Goal: Task Accomplishment & Management: Manage account settings

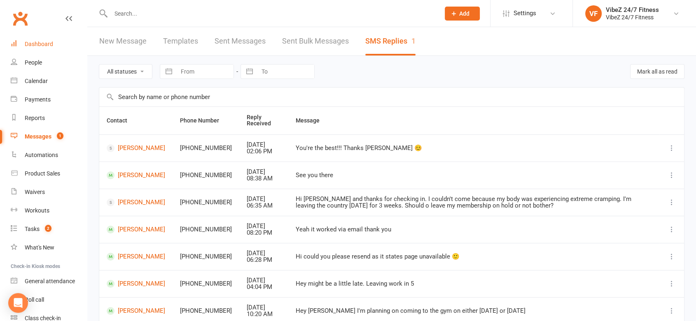
click at [36, 46] on div "Dashboard" at bounding box center [39, 44] width 28 height 7
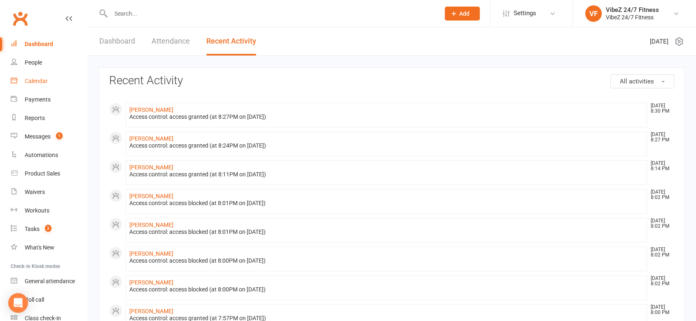
click at [39, 81] on div "Calendar" at bounding box center [36, 81] width 23 height 7
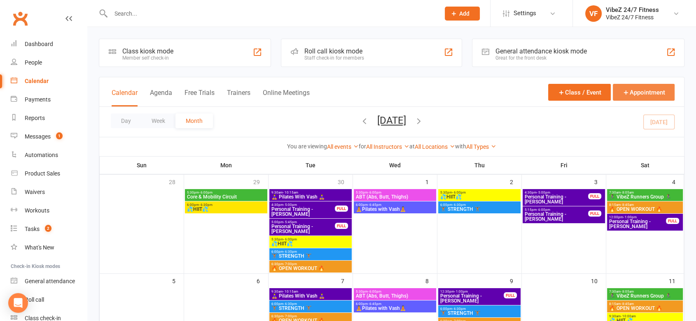
click at [634, 97] on button "Appointment" at bounding box center [643, 92] width 62 height 17
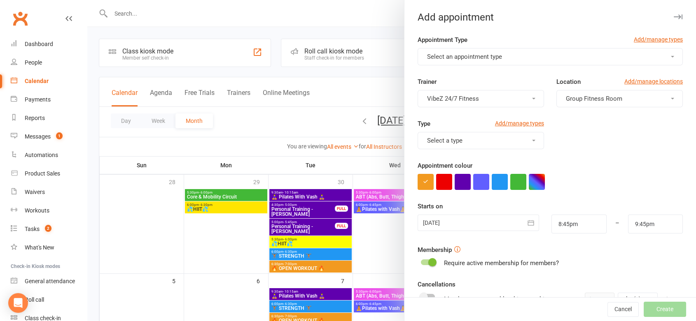
click at [483, 48] on div "Select an appointment type" at bounding box center [549, 56] width 265 height 17
click at [482, 56] on span "Select an appointment type" at bounding box center [464, 56] width 75 height 7
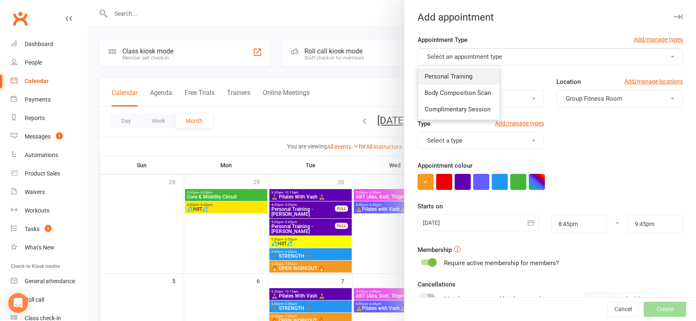
click at [458, 75] on span "Personal Training" at bounding box center [448, 76] width 48 height 7
type input "9:15pm"
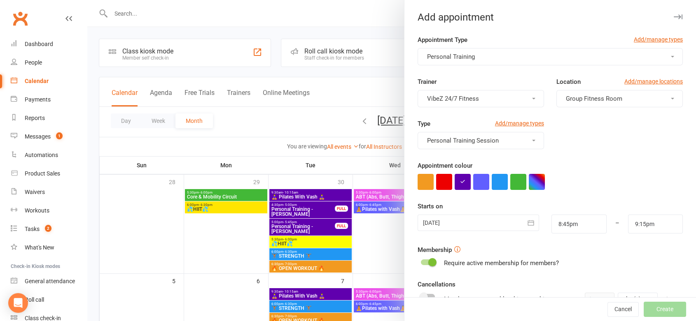
click at [485, 102] on button "VibeZ 24/7 Fitness" at bounding box center [480, 98] width 126 height 17
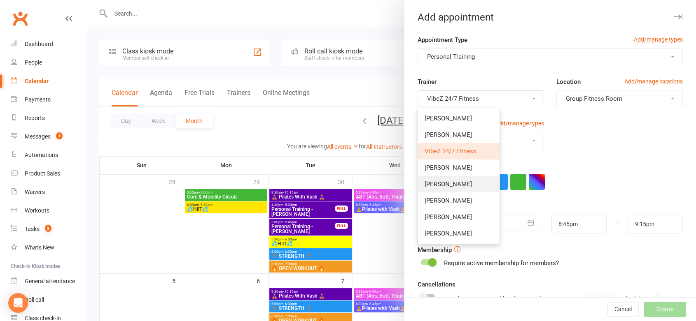
drag, startPoint x: 435, startPoint y: 180, endPoint x: 458, endPoint y: 175, distance: 23.3
click at [435, 181] on span "[PERSON_NAME]" at bounding box center [447, 184] width 47 height 7
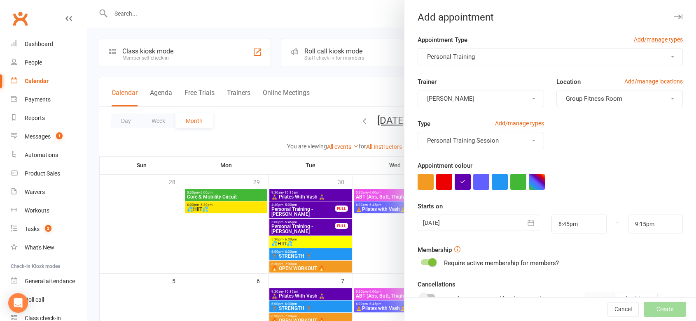
click at [596, 99] on span "Group Fitness Room" at bounding box center [593, 98] width 56 height 7
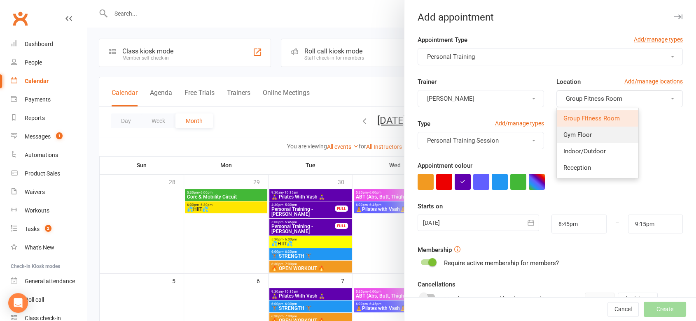
click at [589, 138] on link "Gym Floor" at bounding box center [596, 135] width 81 height 16
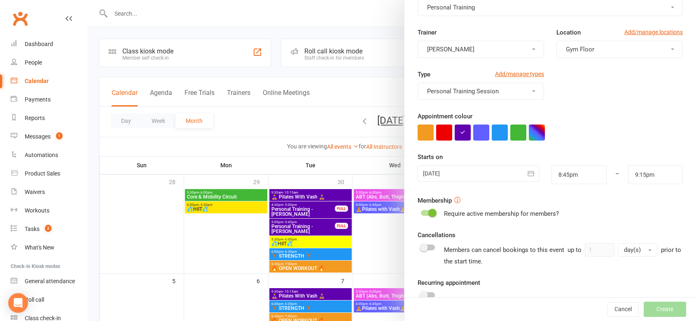
scroll to position [105, 0]
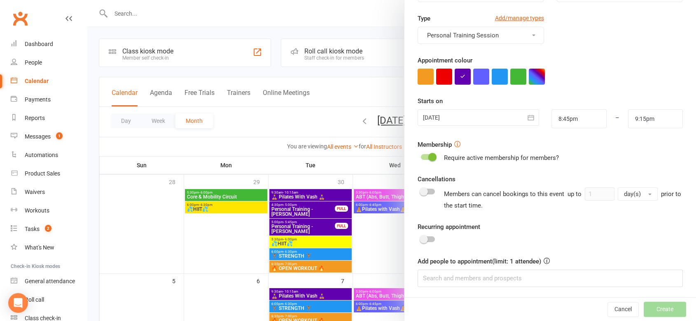
click at [466, 123] on div at bounding box center [478, 117] width 122 height 16
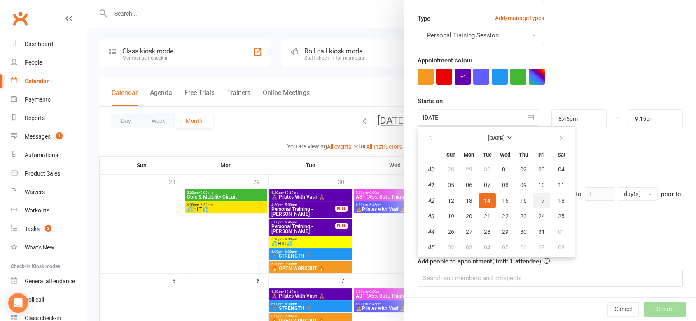
click at [538, 199] on span "17" at bounding box center [541, 201] width 7 height 7
type input "[DATE]"
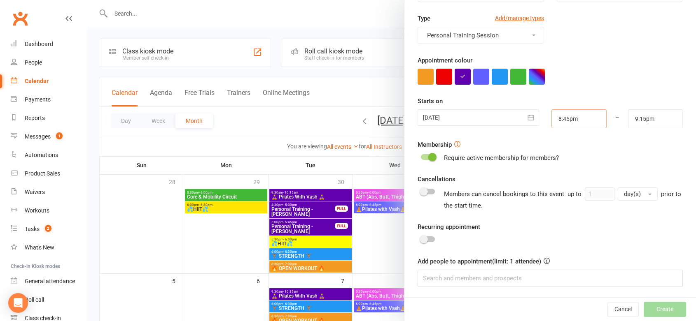
click at [575, 117] on input "8:45pm" at bounding box center [578, 118] width 55 height 19
type input "9:30am"
click at [561, 142] on li "9:30am" at bounding box center [572, 140] width 40 height 12
click at [638, 114] on input "9:15pm" at bounding box center [655, 118] width 55 height 19
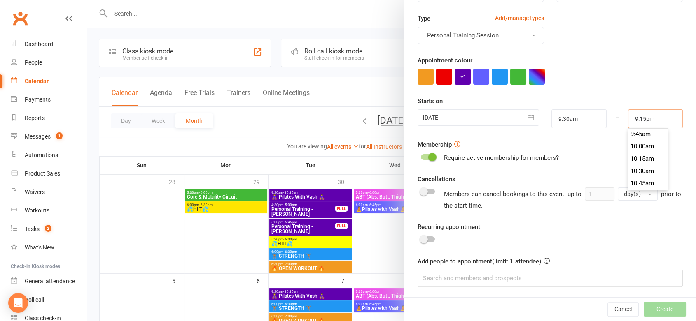
scroll to position [488, 0]
type input "10:00am"
click at [635, 135] on li "10:00am" at bounding box center [648, 141] width 40 height 12
click at [461, 275] on input at bounding box center [549, 278] width 265 height 17
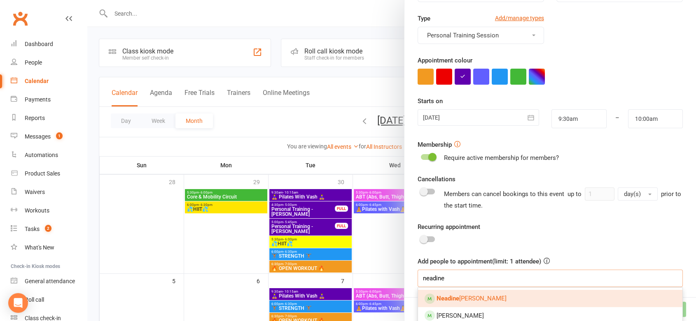
type input "neadine"
click at [463, 303] on link "[PERSON_NAME]" at bounding box center [550, 298] width 264 height 17
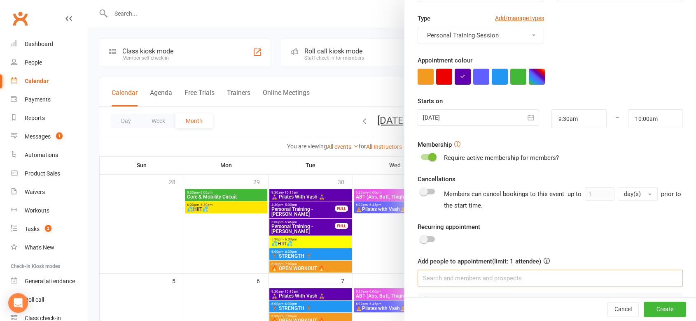
scroll to position [128, 0]
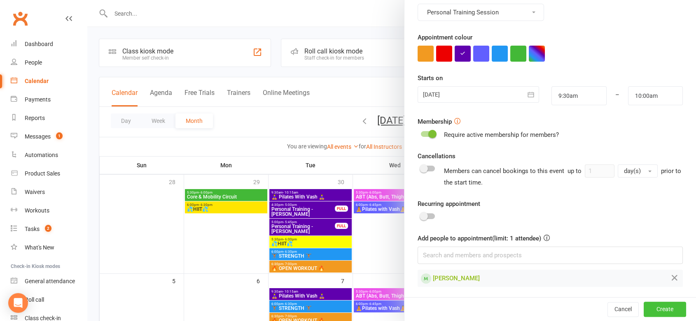
click at [651, 305] on button "Create" at bounding box center [664, 310] width 42 height 15
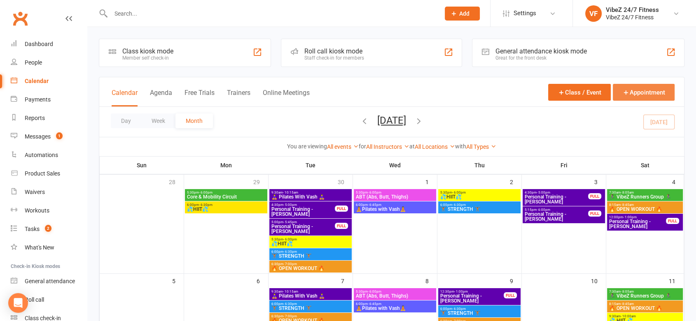
click at [628, 93] on icon "button" at bounding box center [625, 92] width 7 height 7
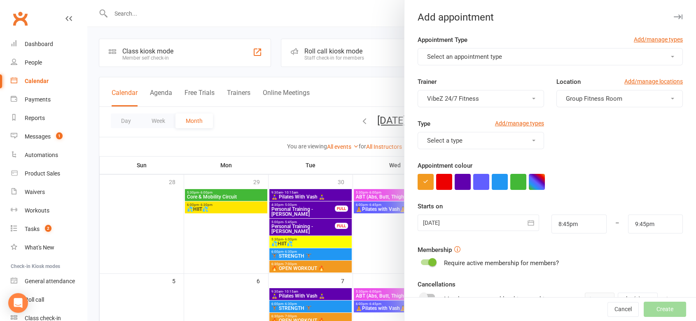
click at [508, 102] on button "VibeZ 24/7 Fitness" at bounding box center [480, 98] width 126 height 17
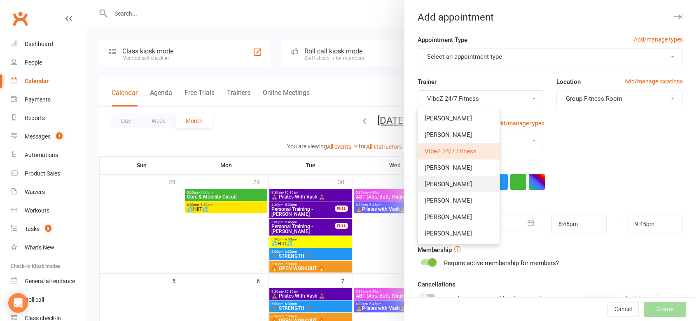
click at [455, 182] on link "[PERSON_NAME]" at bounding box center [458, 184] width 81 height 16
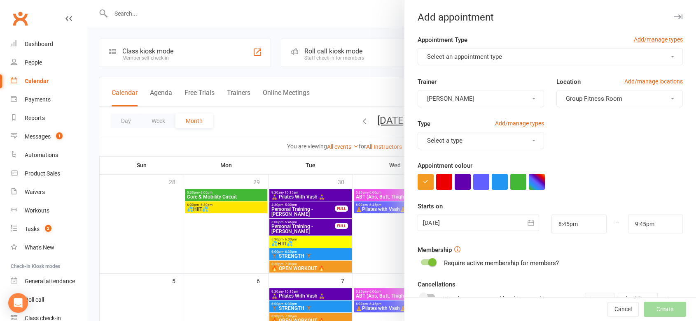
click at [589, 95] on span "Group Fitness Room" at bounding box center [593, 98] width 56 height 7
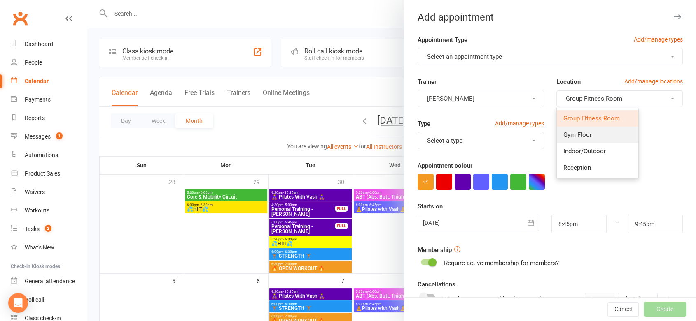
click at [589, 137] on link "Gym Floor" at bounding box center [596, 135] width 81 height 16
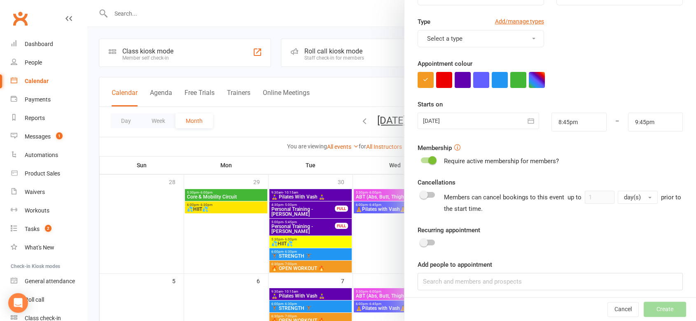
scroll to position [105, 0]
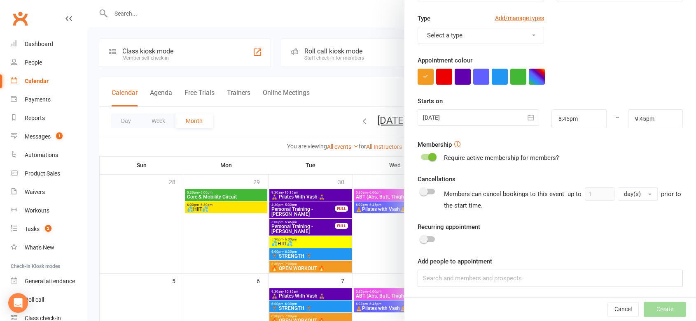
click at [526, 118] on icon "button" at bounding box center [530, 118] width 8 height 8
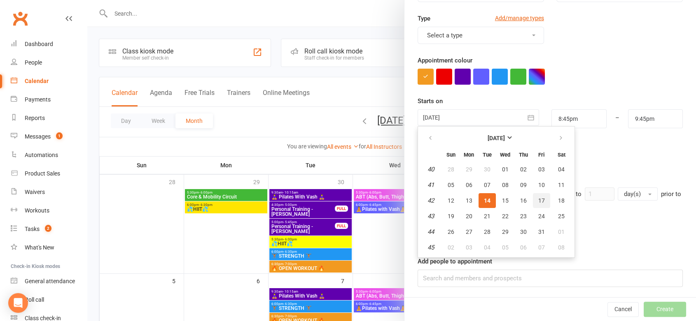
click at [533, 200] on button "17" at bounding box center [541, 200] width 17 height 15
type input "[DATE]"
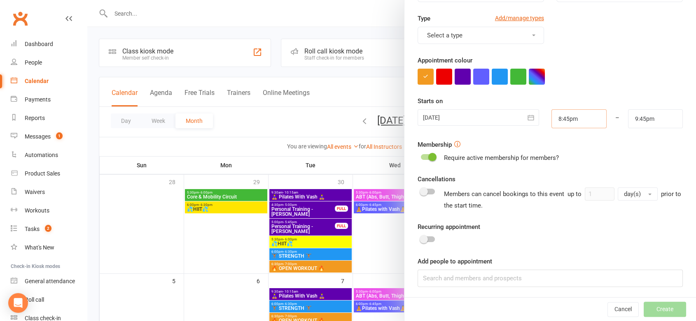
click at [577, 124] on input "8:45pm" at bounding box center [578, 118] width 55 height 19
type input "5:00pm"
drag, startPoint x: 563, startPoint y: 146, endPoint x: 572, endPoint y: 147, distance: 9.1
click at [563, 146] on li "5:00pm" at bounding box center [572, 145] width 40 height 12
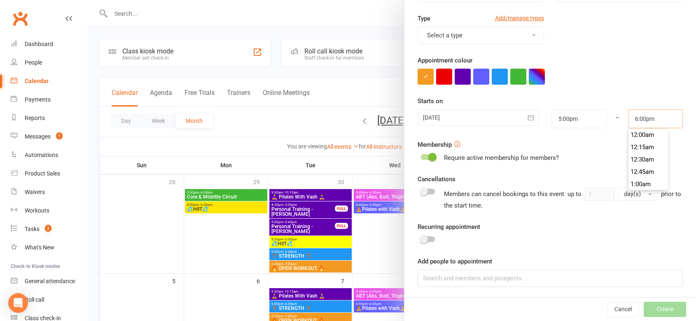
click at [636, 121] on input "6:00pm" at bounding box center [655, 118] width 55 height 19
type input "5:45pm"
click at [643, 137] on li "5:45pm" at bounding box center [648, 135] width 40 height 12
click at [479, 270] on input at bounding box center [549, 278] width 265 height 17
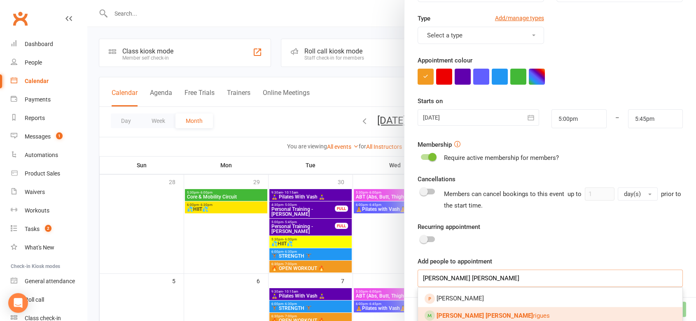
type input "[PERSON_NAME] [PERSON_NAME]"
click at [470, 312] on span "[PERSON_NAME] [PERSON_NAME]" at bounding box center [492, 315] width 113 height 7
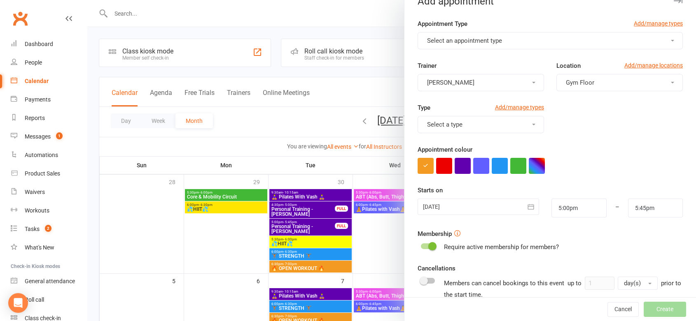
scroll to position [0, 0]
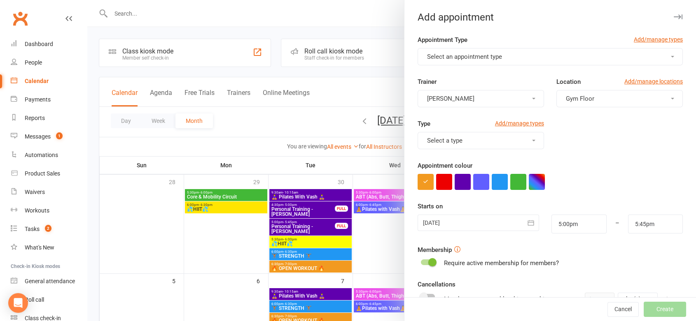
click at [512, 56] on button "Select an appointment type" at bounding box center [549, 56] width 265 height 17
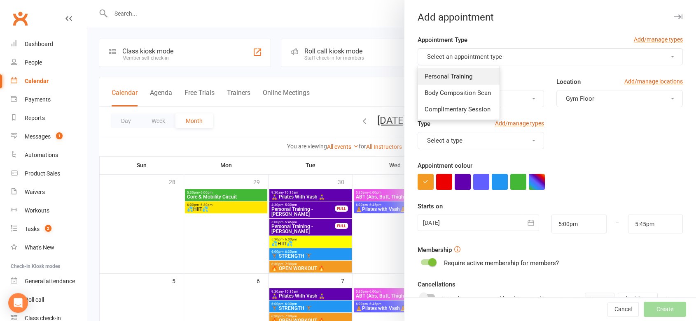
click at [468, 77] on link "Personal Training" at bounding box center [458, 76] width 81 height 16
type input "5:30pm"
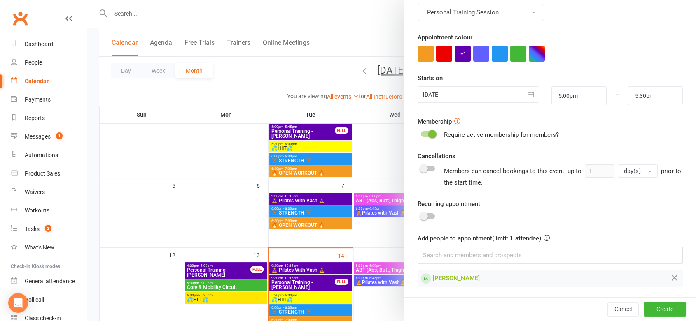
scroll to position [183, 0]
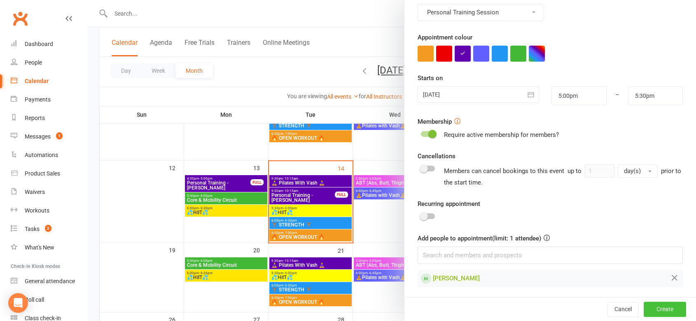
click at [655, 305] on button "Create" at bounding box center [664, 310] width 42 height 15
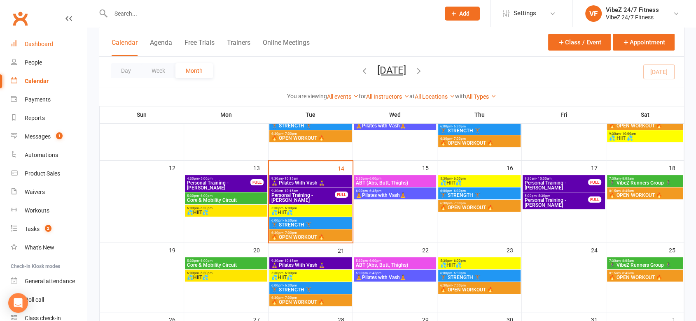
click at [40, 43] on div "Dashboard" at bounding box center [39, 44] width 28 height 7
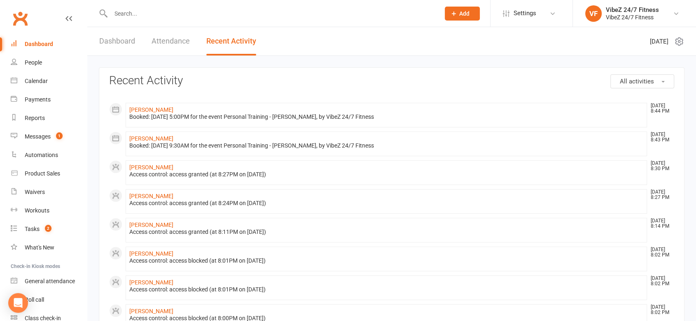
click at [123, 40] on link "Dashboard" at bounding box center [117, 41] width 36 height 28
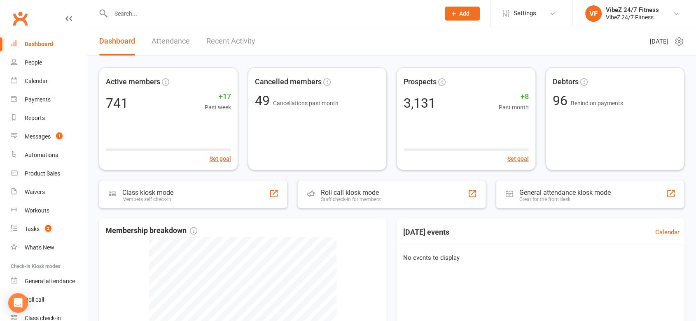
click at [193, 20] on div at bounding box center [266, 13] width 335 height 27
click at [192, 19] on div at bounding box center [266, 13] width 335 height 27
click at [188, 14] on input "text" at bounding box center [271, 14] width 326 height 12
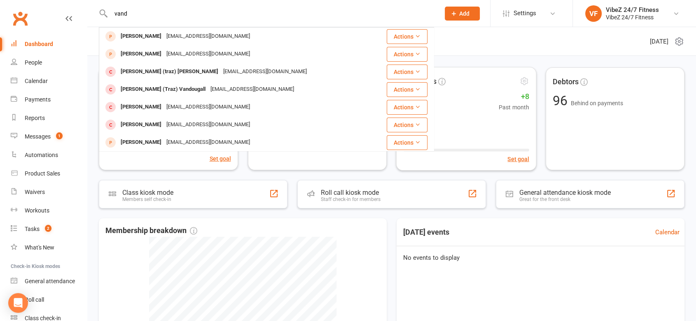
type input "vand"
click at [540, 48] on header "Dashboard Attendance Recent Activity [DATE]" at bounding box center [391, 41] width 608 height 29
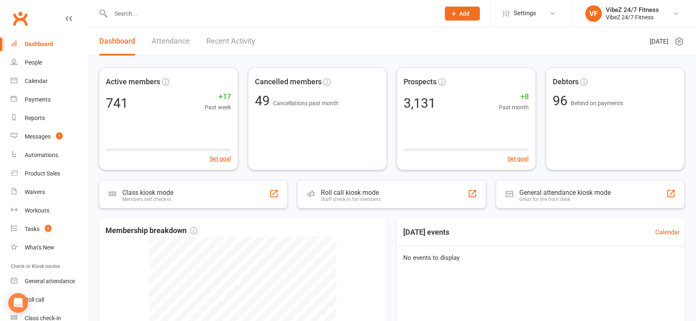
click at [221, 40] on link "Recent Activity" at bounding box center [230, 41] width 49 height 28
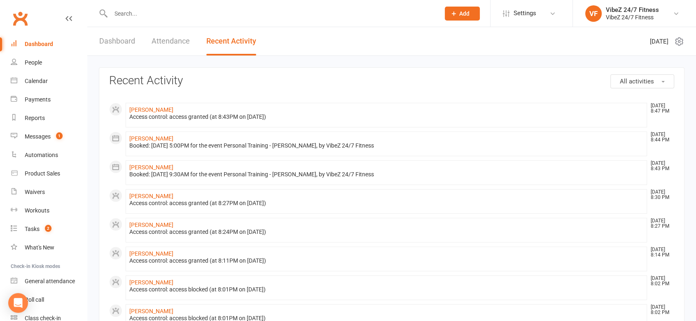
click at [128, 44] on link "Dashboard" at bounding box center [117, 41] width 36 height 28
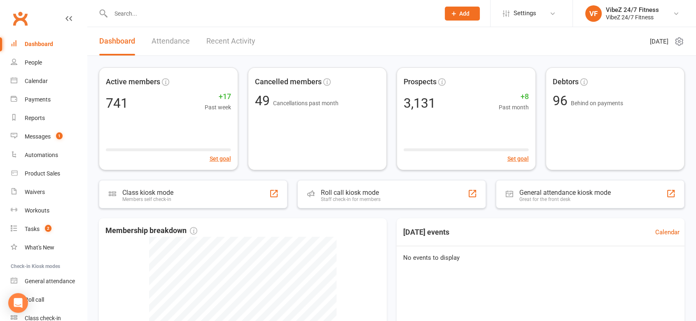
click at [169, 14] on input "text" at bounding box center [271, 14] width 326 height 12
click at [39, 120] on div "Reports" at bounding box center [35, 118] width 20 height 7
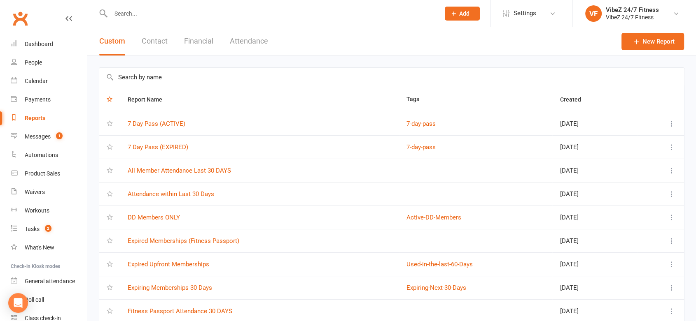
click at [207, 78] on input "text" at bounding box center [391, 77] width 584 height 19
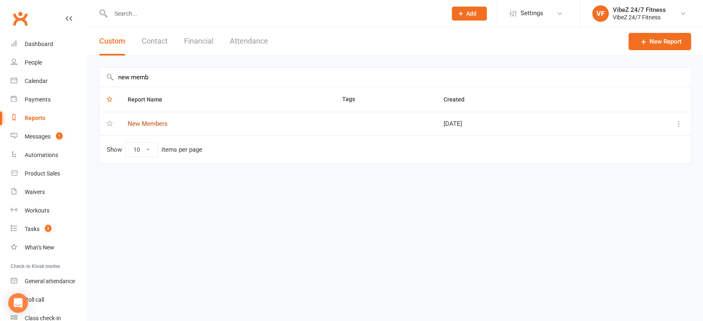
type input "new memb"
click at [151, 127] on link "New Members" at bounding box center [148, 123] width 40 height 7
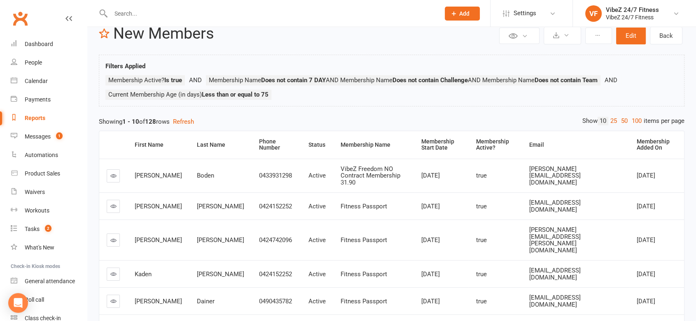
scroll to position [15, 0]
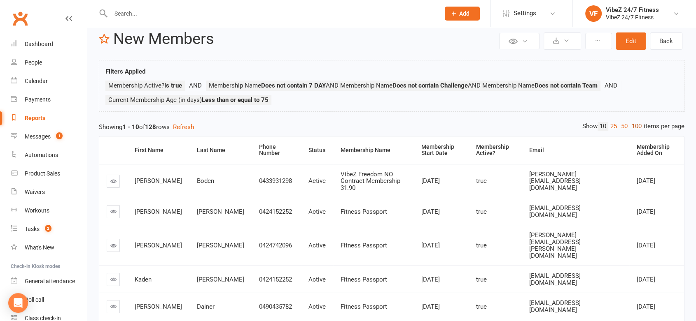
click at [634, 123] on link "100" at bounding box center [636, 126] width 14 height 9
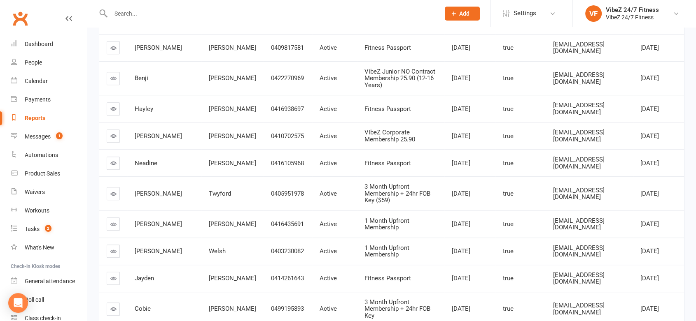
scroll to position [0, 0]
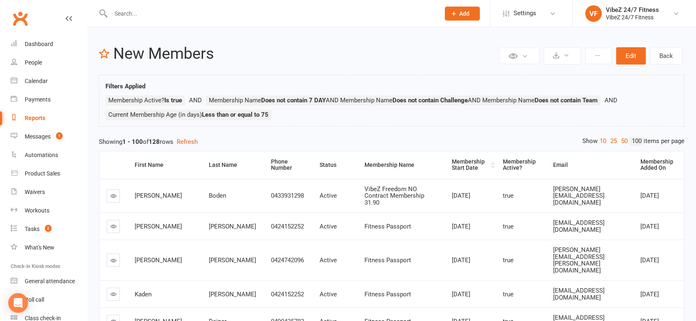
click at [451, 169] on div "Membership Start Date" at bounding box center [469, 165] width 37 height 13
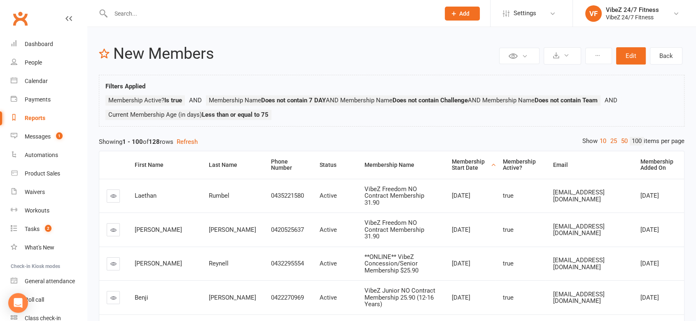
click at [455, 167] on div "Membership Start Date" at bounding box center [469, 165] width 37 height 13
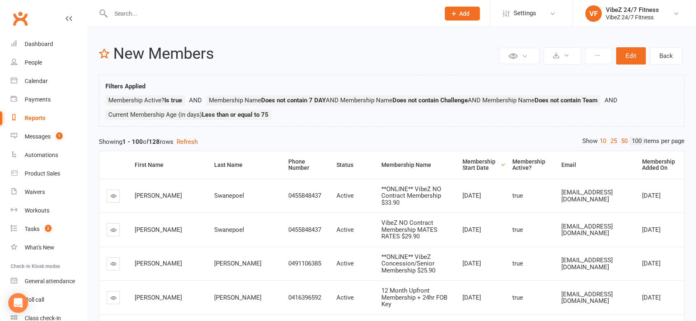
click at [214, 197] on span "Swanepoel" at bounding box center [229, 195] width 30 height 7
copy span "Swanepoel"
click at [44, 115] on div "Reports" at bounding box center [35, 118] width 21 height 7
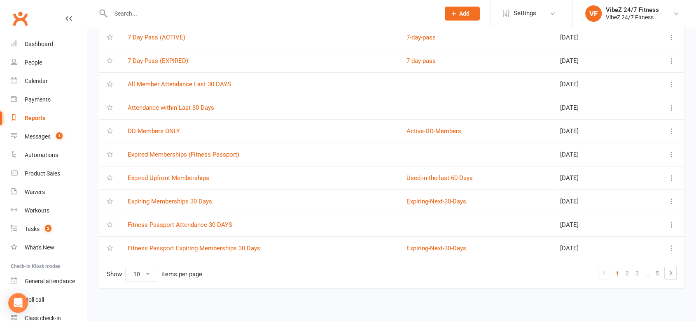
scroll to position [88, 0]
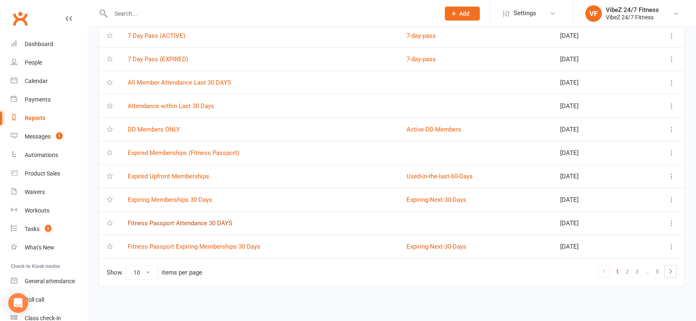
click at [172, 225] on link "Fitness Passport Attendance 30 DAYS" at bounding box center [180, 223] width 105 height 7
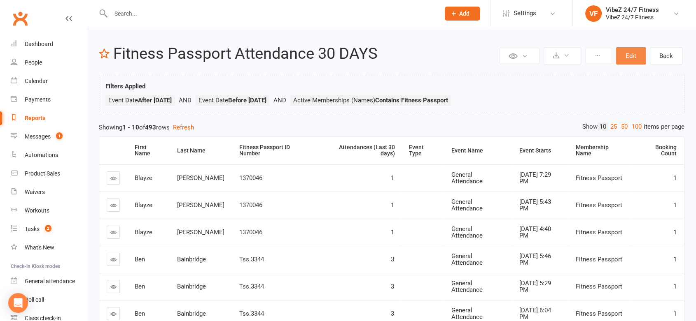
click at [629, 63] on button "Edit" at bounding box center [631, 55] width 30 height 17
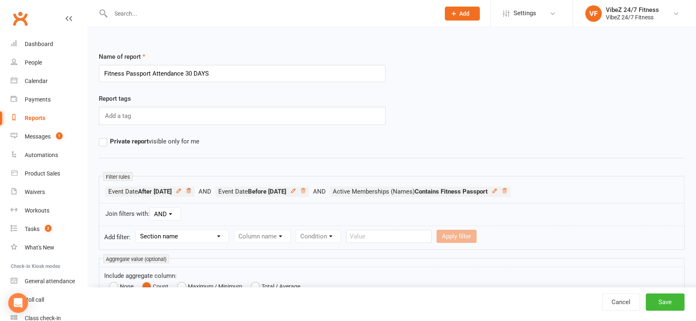
click at [191, 192] on icon at bounding box center [189, 191] width 6 height 6
click at [196, 192] on icon at bounding box center [193, 191] width 6 height 6
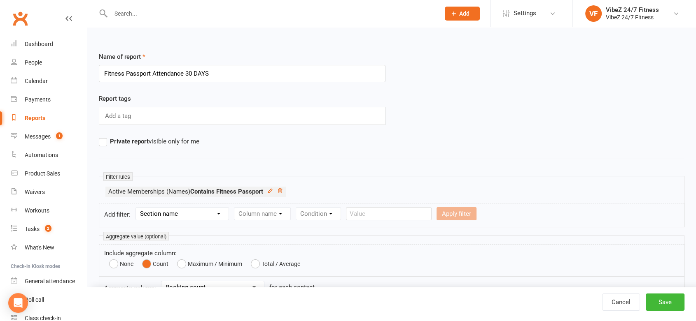
click at [168, 215] on select "Section name Contact Attendance Aggregate Payment Booking Waitlist Attendees Ca…" at bounding box center [182, 214] width 93 height 12
select select "3"
click at [137, 208] on select "Section name Contact Attendance Aggregate Payment Booking Waitlist Attendees Ca…" at bounding box center [182, 214] width 93 height 12
click at [289, 223] on form "Add filter: Section name Contact Attendance Aggregate Payment Booking Waitlist …" at bounding box center [391, 215] width 585 height 24
click at [293, 216] on select "Column name Event Name Event Type Event Date Event Day Event Month Event Starts…" at bounding box center [292, 214] width 116 height 12
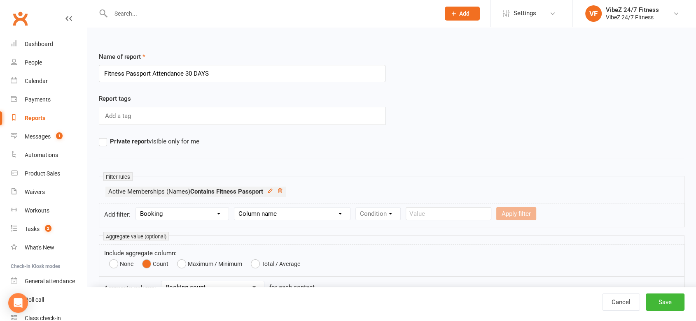
select select "2"
click at [235, 208] on select "Column name Event Name Event Type Event Date Event Day Event Month Event Starts…" at bounding box center [292, 214] width 116 height 12
click at [389, 209] on select "Condition Is Is not Before After Before or on After or on Is blank Is not blank" at bounding box center [382, 214] width 52 height 12
select select "3"
click at [356, 208] on select "Condition Is Is not Before After Before or on After or on Is blank Is not blank" at bounding box center [382, 214] width 52 height 12
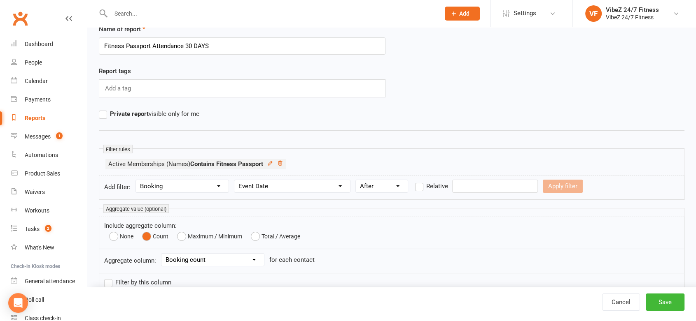
click at [474, 193] on form "Add filter: Section name Contact Attendance Aggregate Payment Booking Waitlist …" at bounding box center [391, 188] width 585 height 24
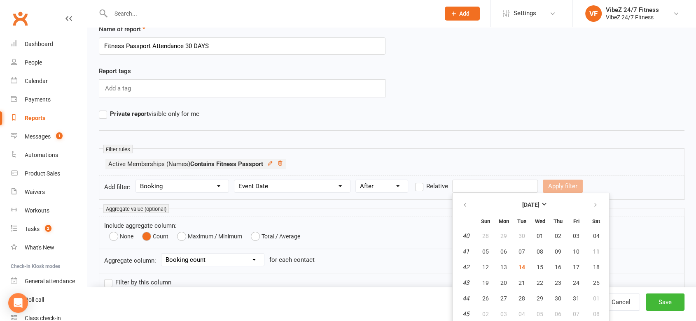
click at [484, 191] on form "Add filter: Section name Contact Attendance Aggregate Payment Booking Waitlist …" at bounding box center [391, 188] width 585 height 24
click at [495, 187] on input "text" at bounding box center [495, 186] width 86 height 13
click at [524, 237] on button "30" at bounding box center [521, 236] width 17 height 15
type input "[DATE]"
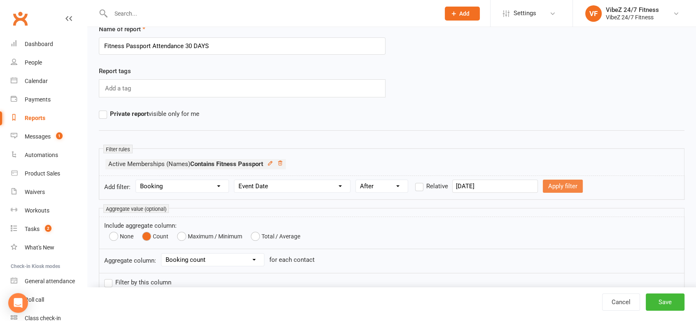
click at [557, 184] on button "Apply filter" at bounding box center [562, 186] width 40 height 13
select select
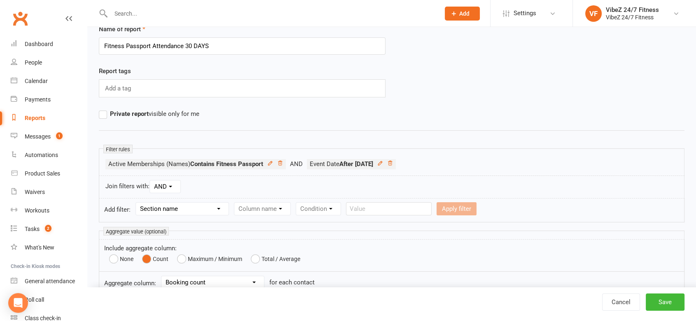
click at [198, 210] on select "Section name Contact Attendance Aggregate Payment Booking Waitlist Attendees Ca…" at bounding box center [182, 209] width 93 height 12
select select "3"
click at [137, 203] on select "Section name Contact Attendance Aggregate Payment Booking Waitlist Attendees Ca…" at bounding box center [182, 209] width 93 height 12
click at [286, 213] on select "Column name Event Name Event Type Event Date Event Day Event Month Event Starts…" at bounding box center [292, 209] width 116 height 12
select select "2"
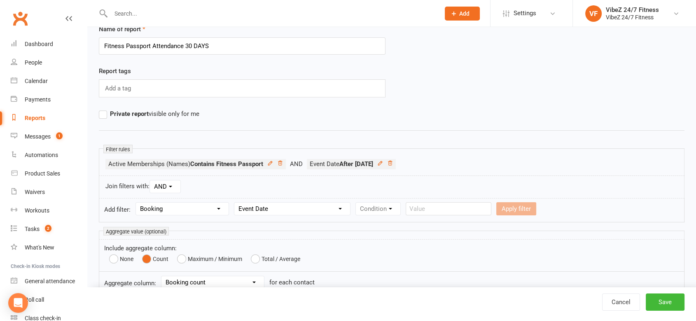
click at [235, 203] on select "Column name Event Name Event Type Event Date Event Day Event Month Event Starts…" at bounding box center [292, 209] width 116 height 12
click at [385, 210] on select "Condition Is Is not Before After Before or on After or on Is blank Is not blank" at bounding box center [382, 209] width 52 height 12
select select "2"
click at [356, 203] on select "Condition Is Is not Before After Before or on After or on Is blank Is not blank" at bounding box center [382, 209] width 52 height 12
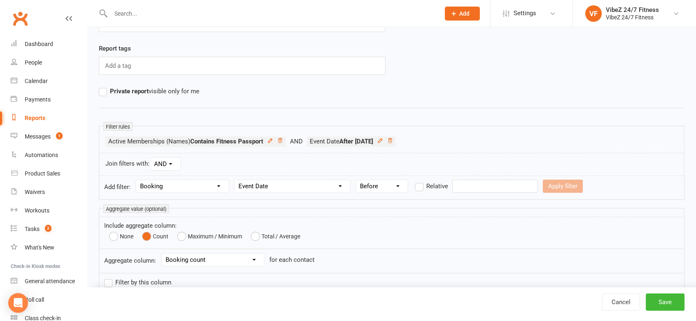
click at [507, 188] on input "text" at bounding box center [495, 186] width 86 height 13
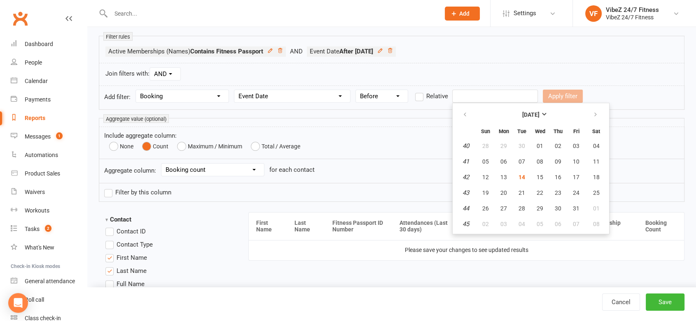
scroll to position [142, 0]
click at [591, 204] on button "01" at bounding box center [595, 207] width 21 height 15
type input "[DATE]"
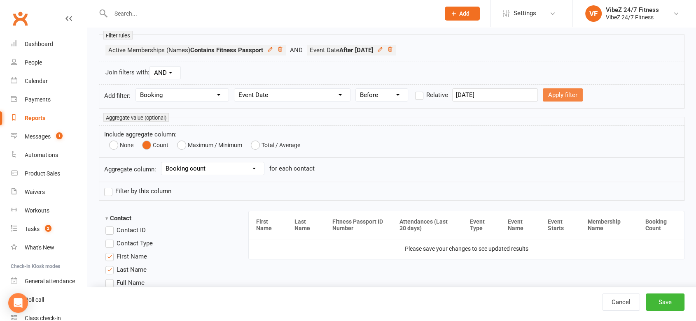
click at [551, 90] on button "Apply filter" at bounding box center [562, 94] width 40 height 13
select select
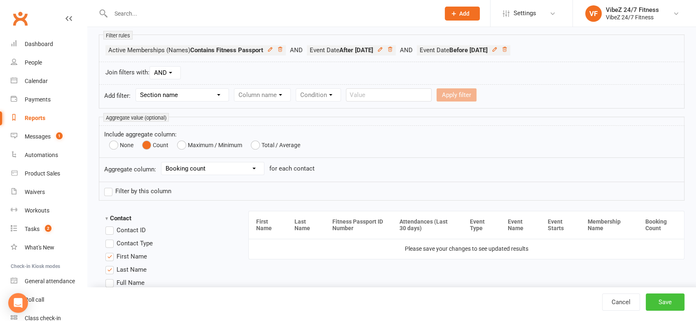
click at [674, 305] on button "Save" at bounding box center [664, 302] width 39 height 17
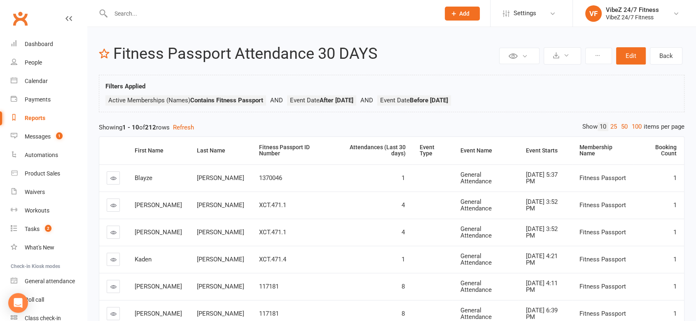
click at [65, 29] on link at bounding box center [68, 26] width 7 height 25
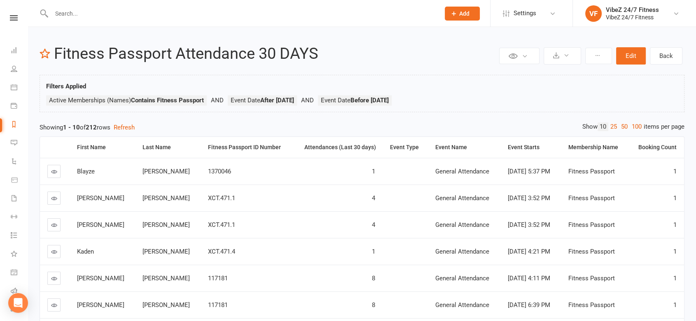
click at [57, 40] on div "Private Report Only visible by me Public Report Visible to everyone Export to C…" at bounding box center [362, 253] width 668 height 452
click at [16, 17] on link at bounding box center [14, 17] width 28 height 5
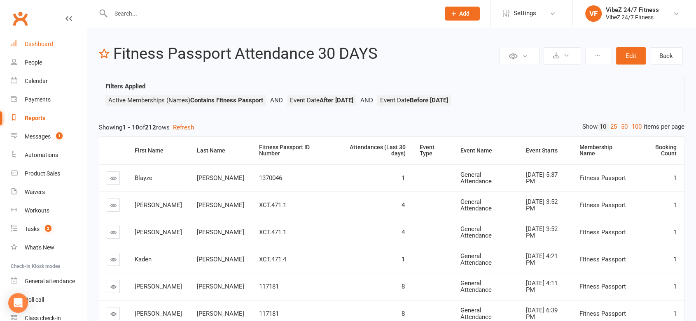
click at [20, 43] on link "Dashboard" at bounding box center [49, 44] width 76 height 19
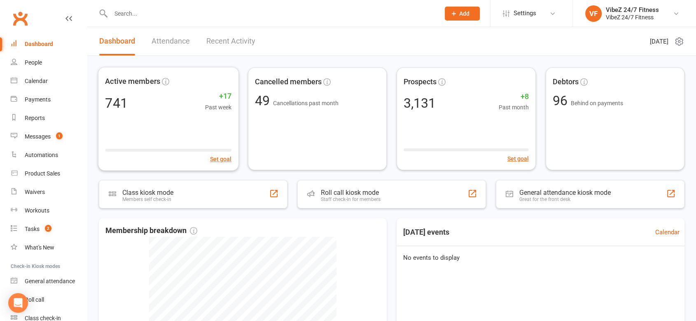
click at [226, 45] on link "Recent Activity" at bounding box center [230, 41] width 49 height 28
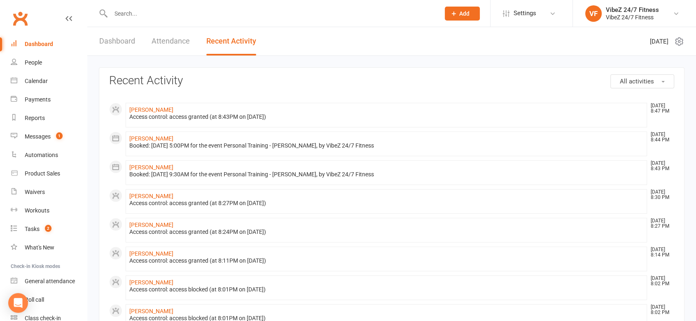
click at [136, 39] on div "Dashboard Attendance Recent Activity" at bounding box center [177, 41] width 181 height 28
click at [146, 44] on div "Dashboard Attendance Recent Activity" at bounding box center [177, 41] width 181 height 28
click at [117, 49] on link "Dashboard" at bounding box center [117, 41] width 36 height 28
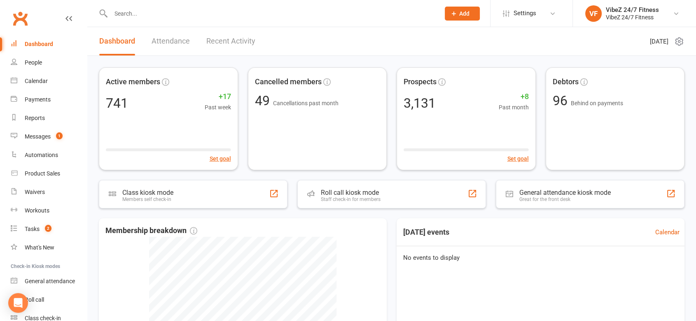
click at [243, 49] on link "Recent Activity" at bounding box center [230, 41] width 49 height 28
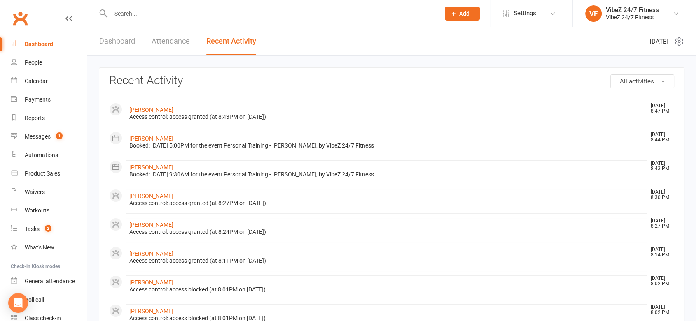
click at [119, 34] on link "Dashboard" at bounding box center [117, 41] width 36 height 28
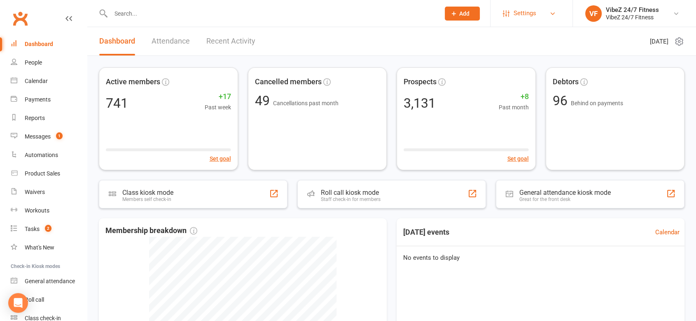
click at [547, 19] on link "Settings" at bounding box center [531, 13] width 57 height 19
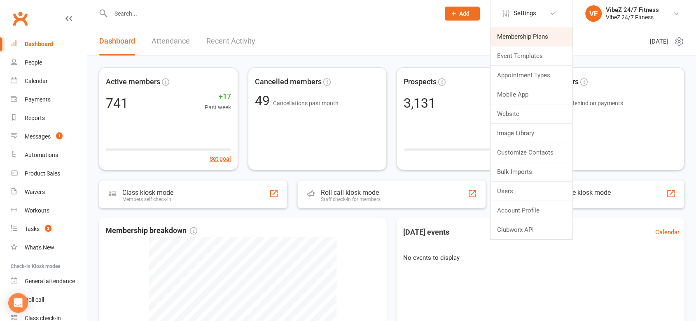
click at [537, 37] on link "Membership Plans" at bounding box center [531, 36] width 82 height 19
